Goal: Information Seeking & Learning: Check status

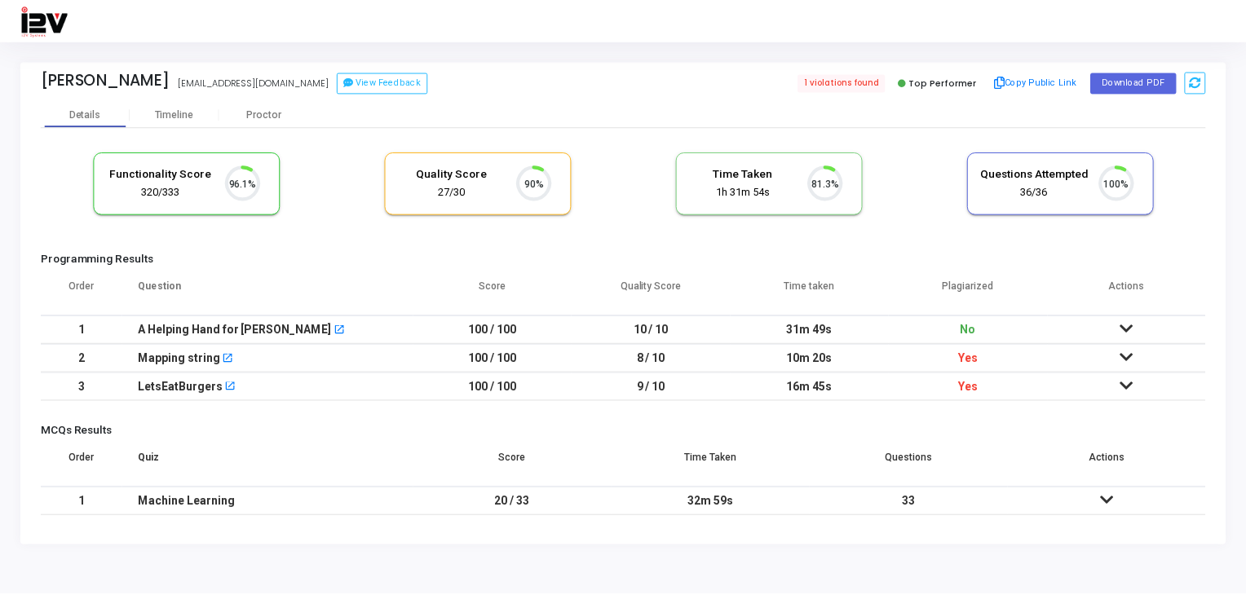
scroll to position [33, 42]
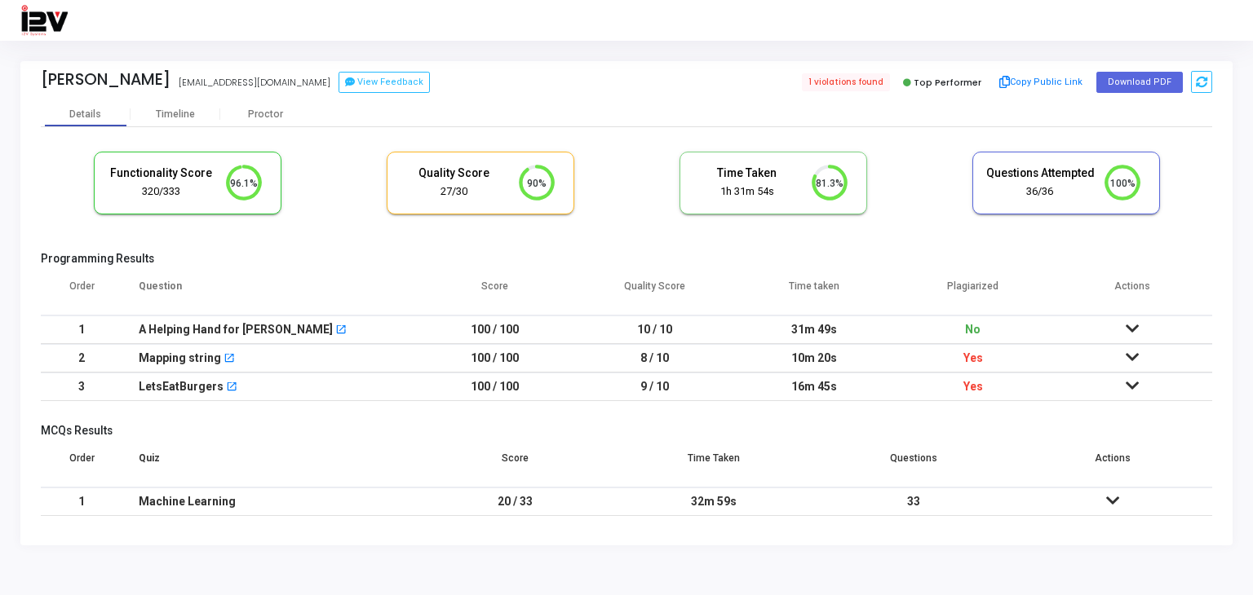
click at [763, 445] on th "Time Taken" at bounding box center [713, 465] width 199 height 46
click at [178, 113] on div "Timeline" at bounding box center [175, 114] width 39 height 12
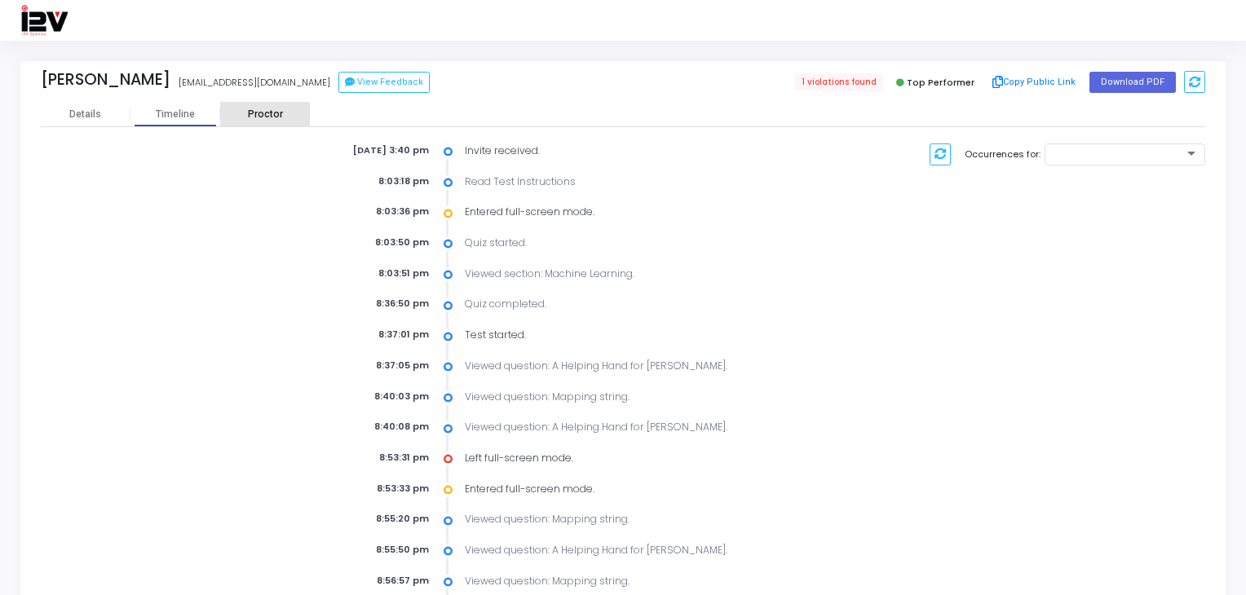
click at [258, 108] on div "Proctor" at bounding box center [265, 114] width 90 height 12
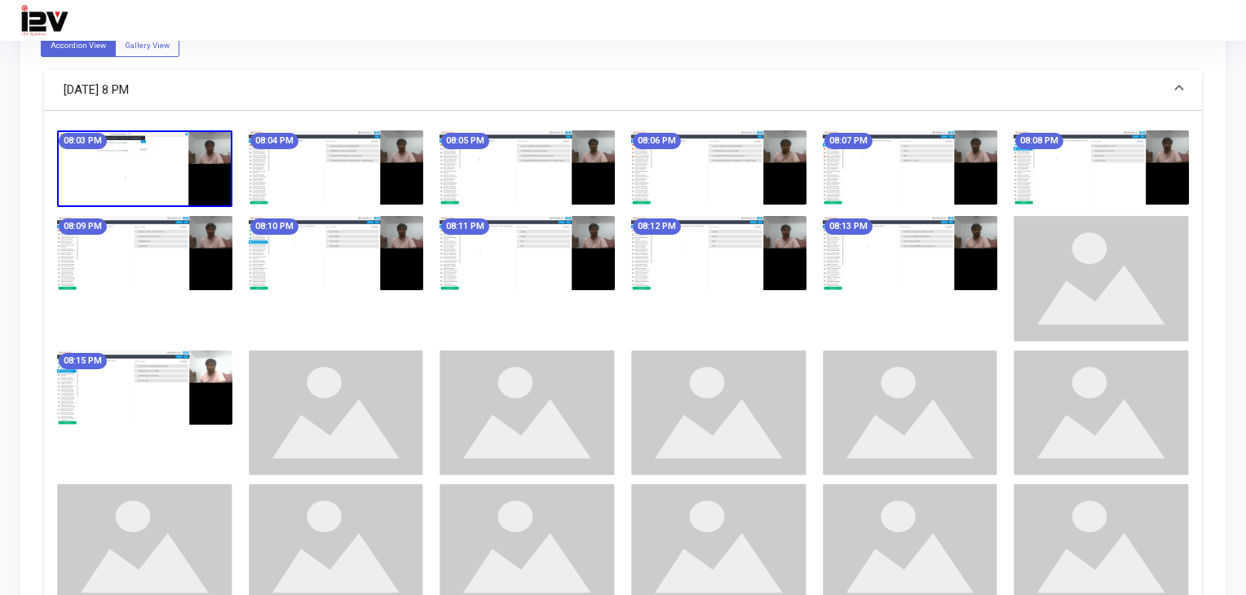
scroll to position [666, 0]
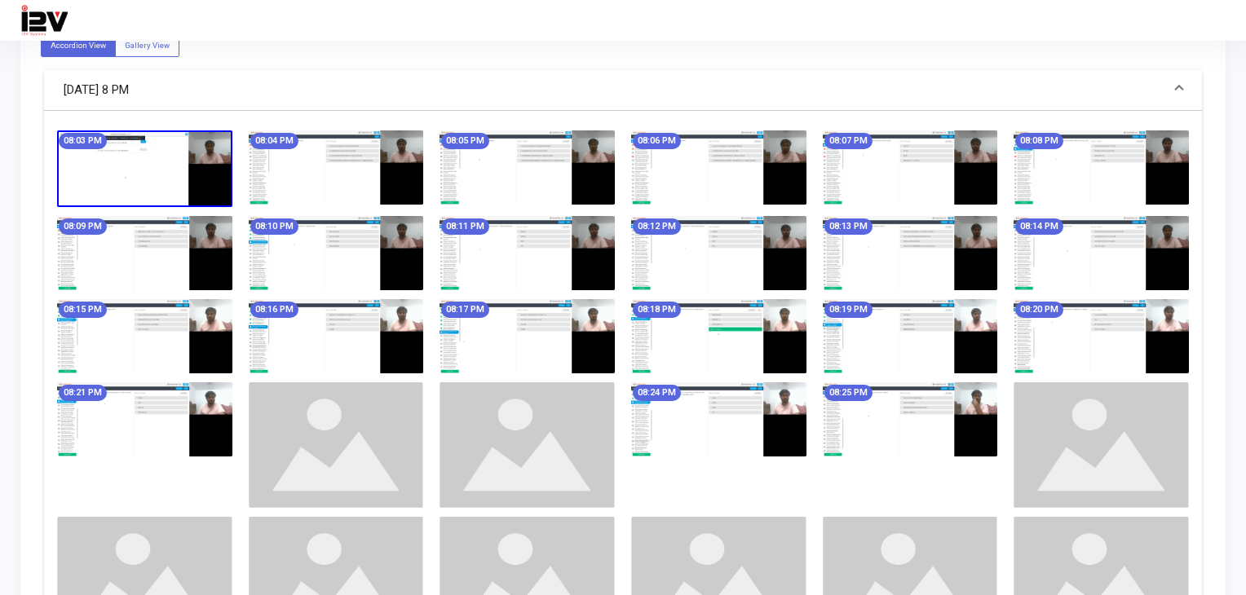
click at [188, 144] on img at bounding box center [144, 169] width 175 height 76
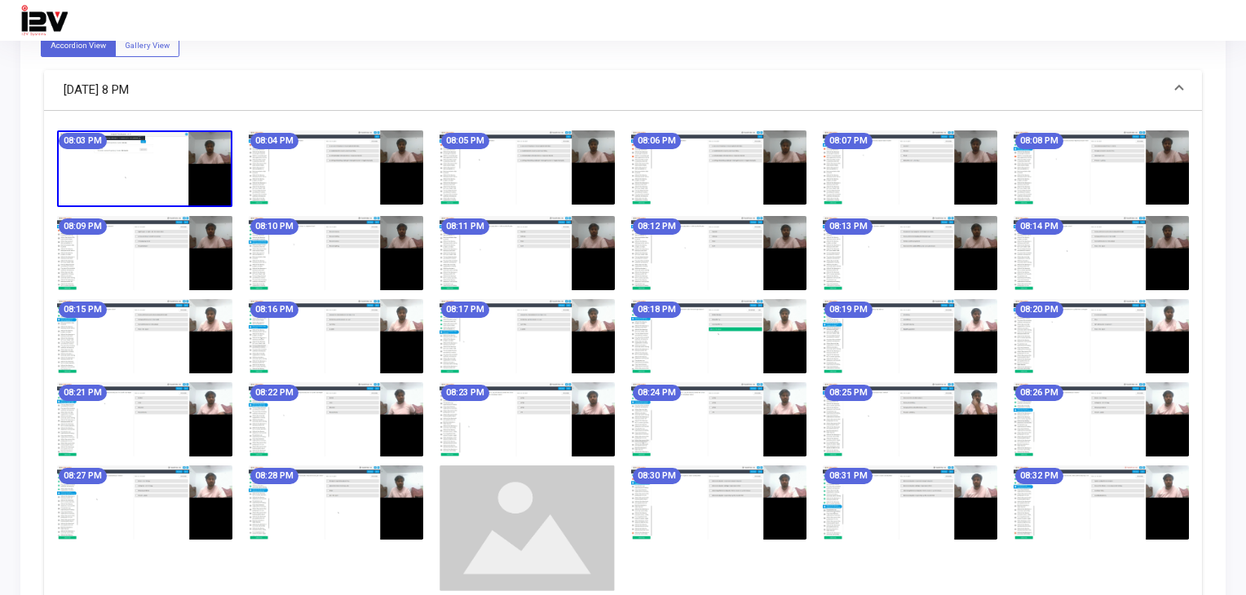
click at [222, 144] on img at bounding box center [144, 169] width 175 height 76
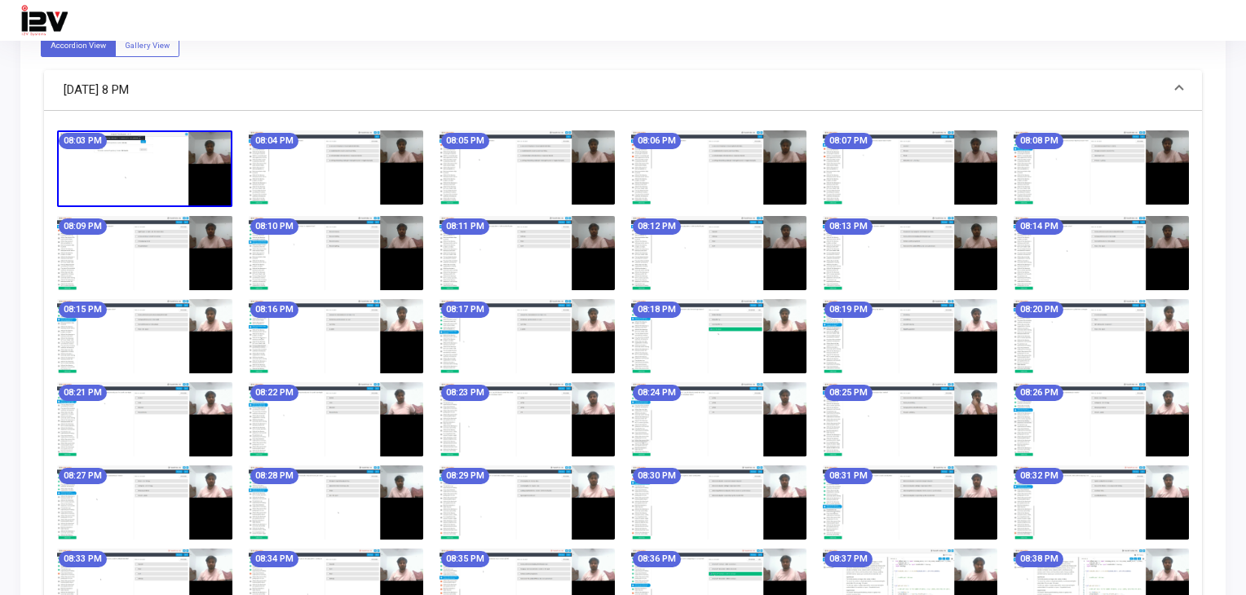
click at [222, 144] on img at bounding box center [144, 169] width 175 height 76
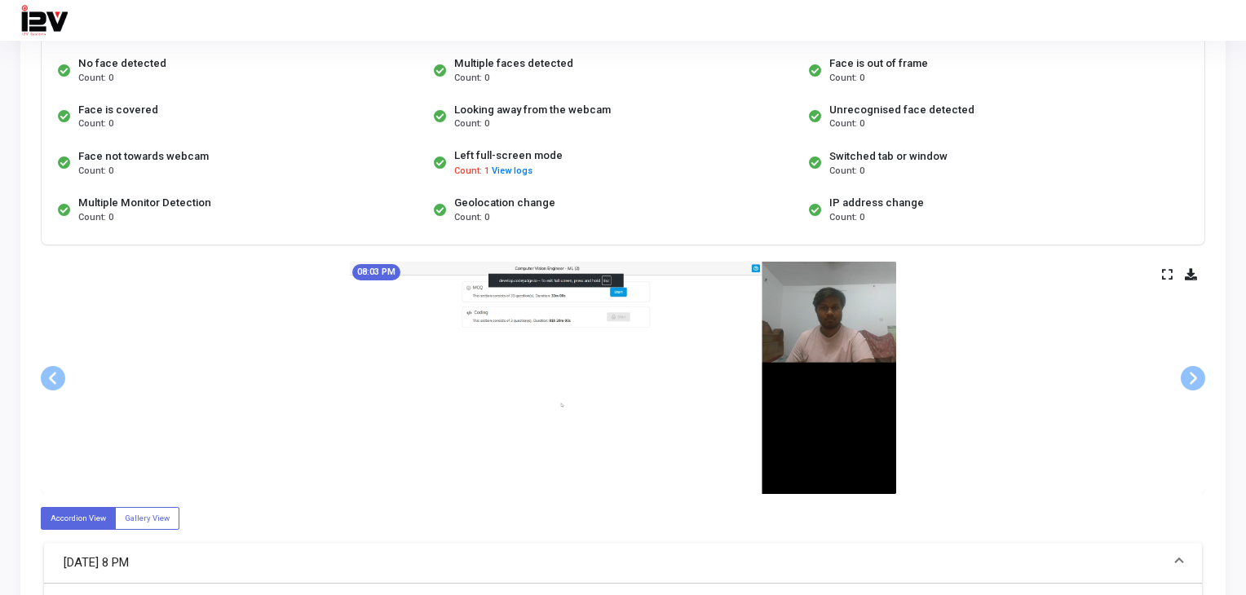
scroll to position [191, 0]
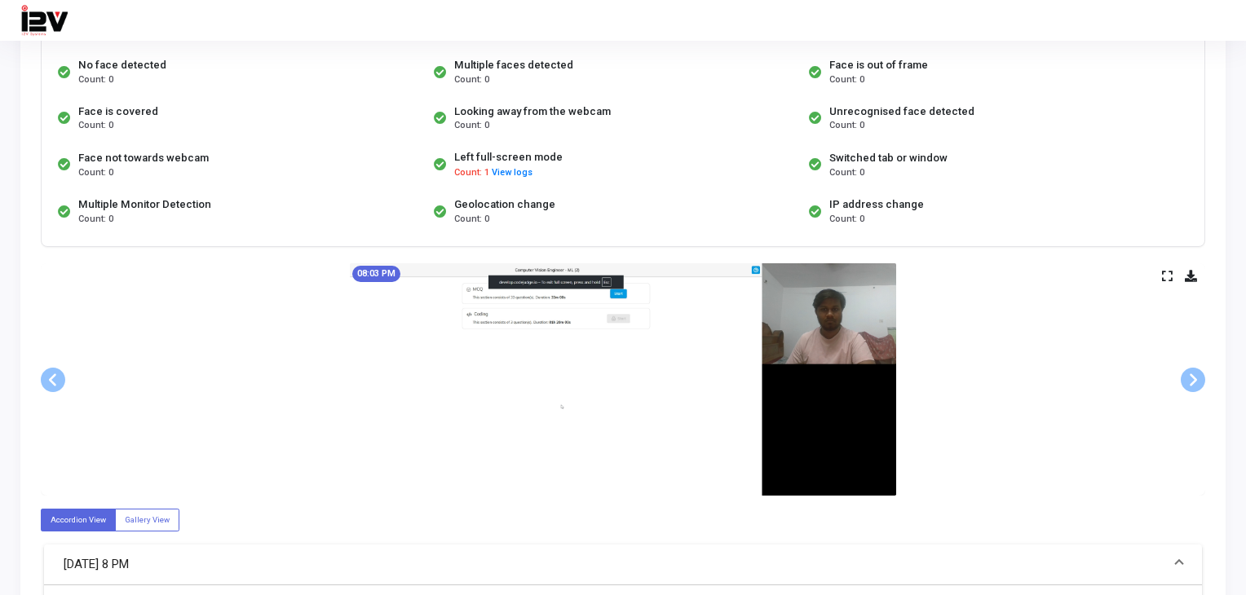
click at [794, 340] on img at bounding box center [623, 379] width 547 height 232
